Goal: Use online tool/utility: Utilize a website feature to perform a specific function

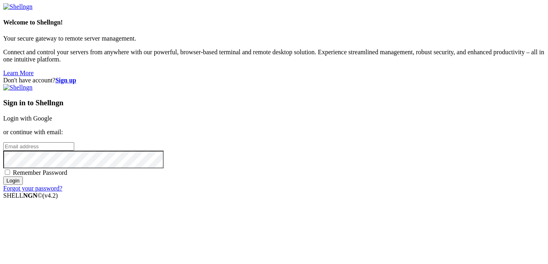
type input "master_xhegpwuhqh"
click at [52, 115] on link "Login with Google" at bounding box center [27, 118] width 49 height 7
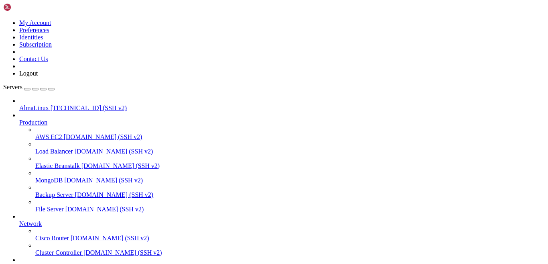
click at [51, 104] on span "[TECHNICAL_ID] (SSH v2)" at bounding box center [89, 107] width 76 height 7
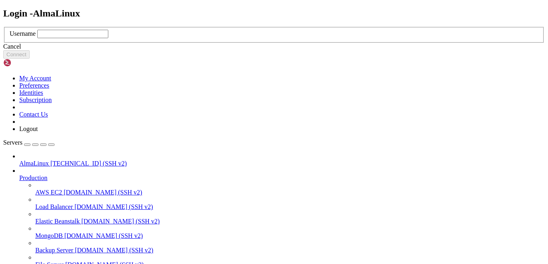
click at [108, 38] on input "text" at bounding box center [72, 34] width 71 height 8
type input "щ"
type input "opc"
click button "Connect" at bounding box center [16, 54] width 27 height 8
